Goal: Find specific page/section: Find specific page/section

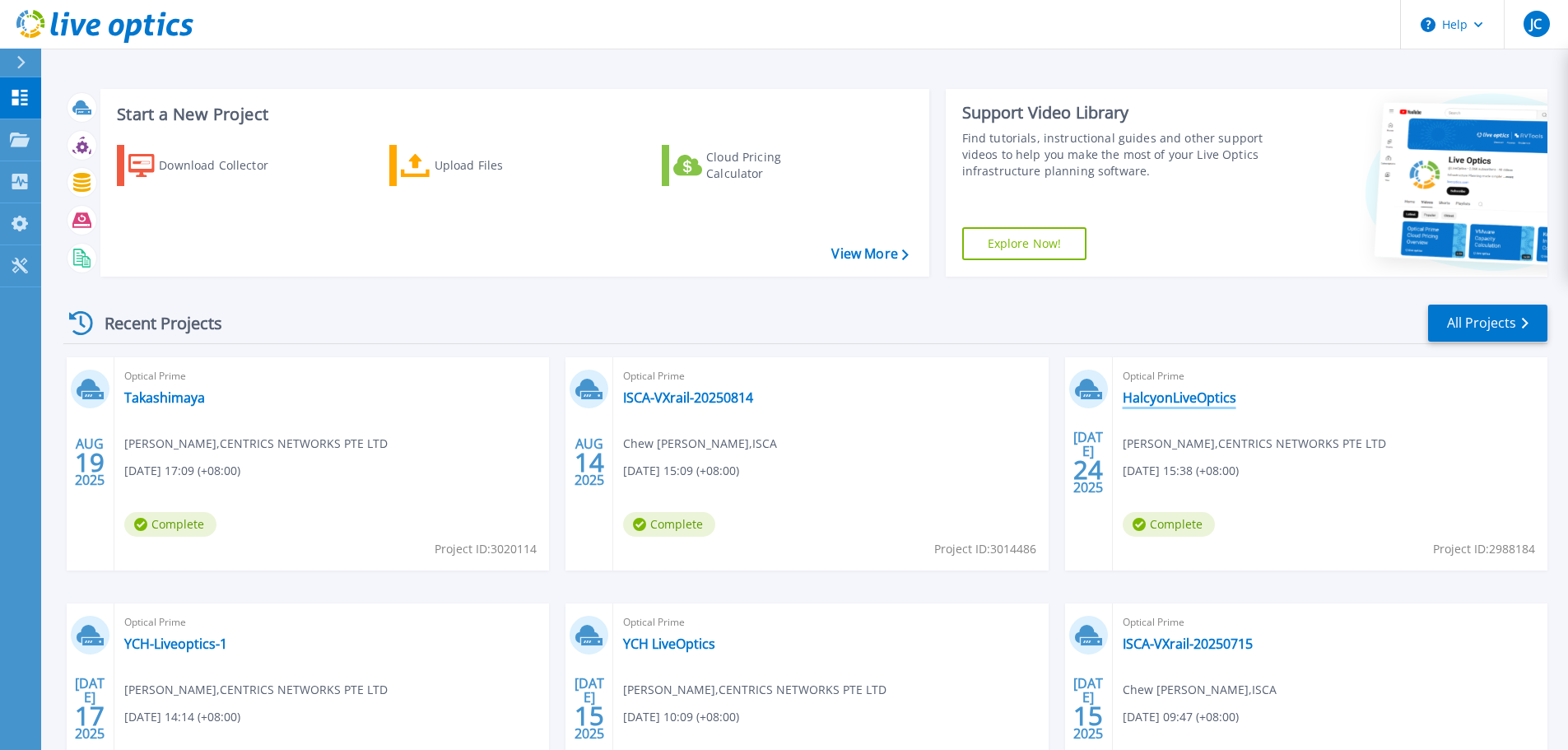
click at [1162, 400] on link "HalcyonLiveOptics" at bounding box center [1179, 398] width 114 height 17
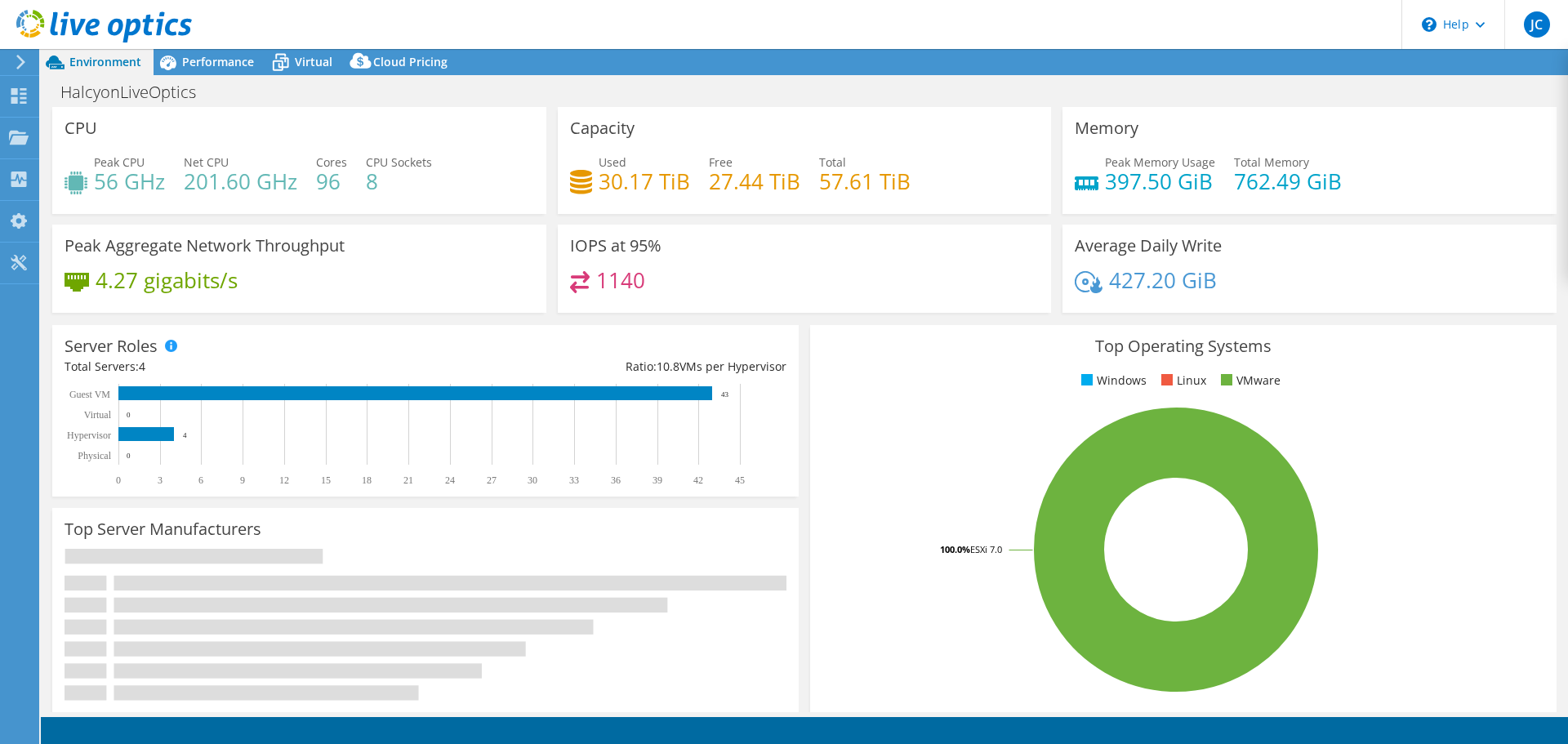
select select "USD"
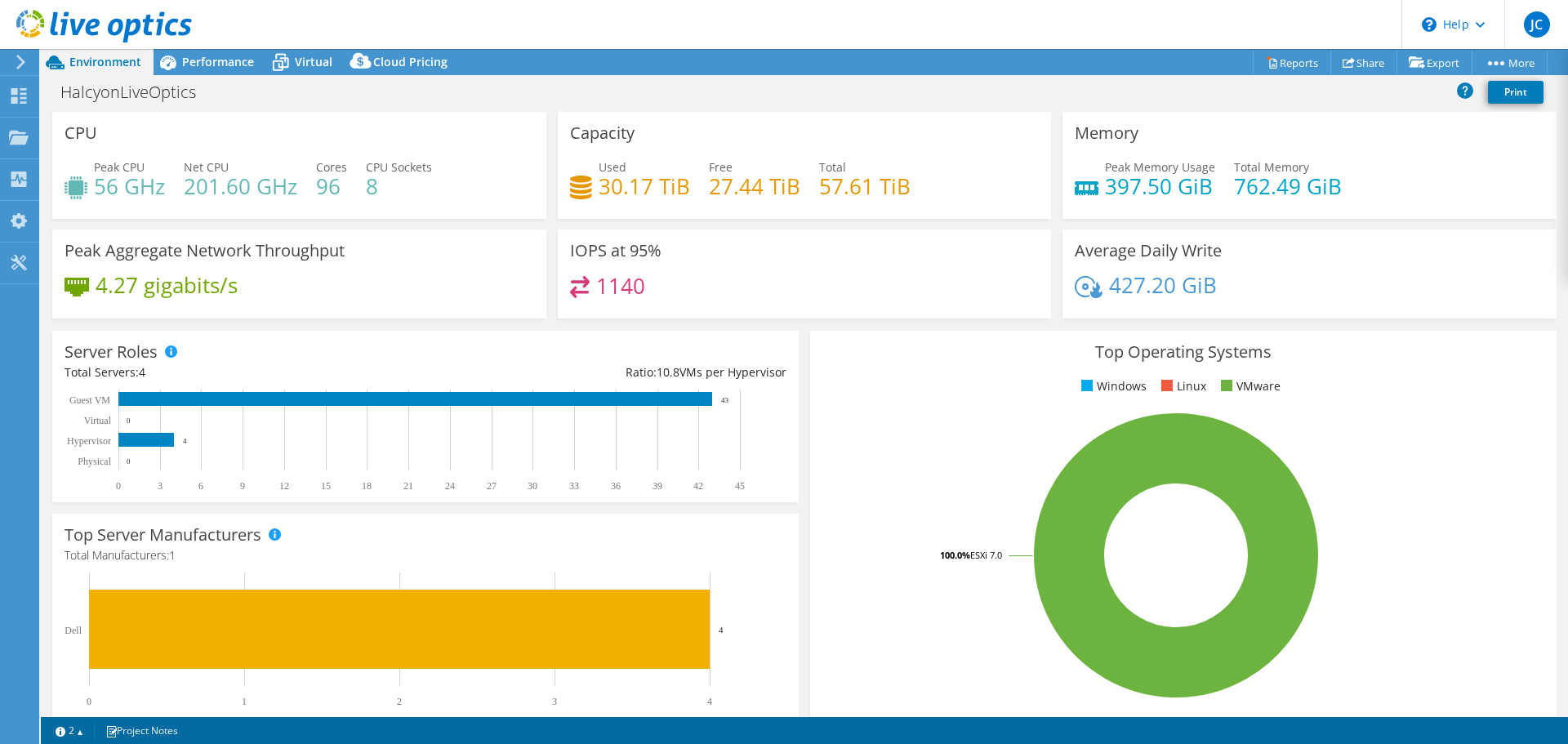
click at [241, 81] on div "HalcyonLiveOptics Print" at bounding box center [804, 91] width 1527 height 30
click at [237, 69] on span "Performance" at bounding box center [218, 61] width 72 height 16
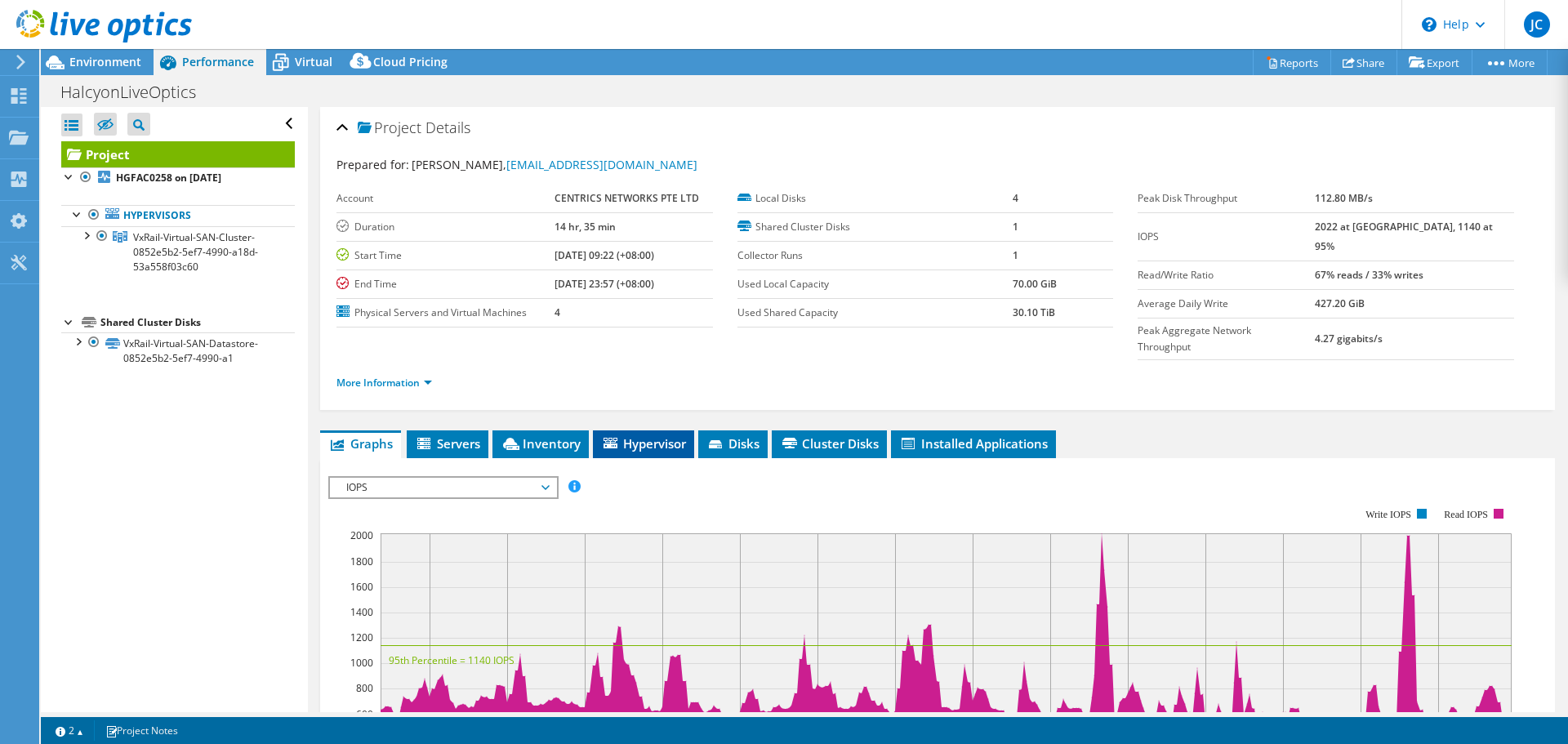
click at [675, 435] on span "Hypervisor" at bounding box center [643, 443] width 85 height 17
